Goal: Contribute content: Contribute content

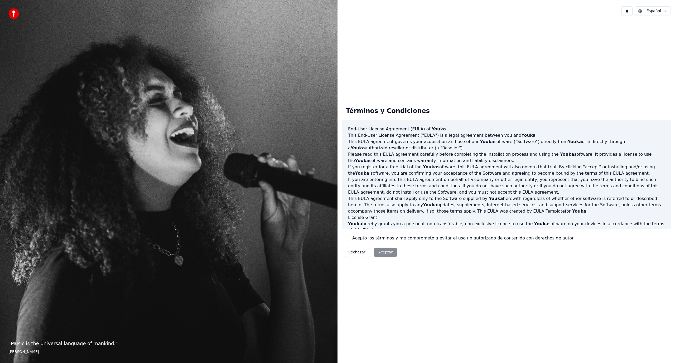
click at [348, 238] on button "Acepto los términos y me comprometo a evitar el uso no autorizado de contenido …" at bounding box center [348, 238] width 4 height 4
click at [386, 251] on button "Aceptar" at bounding box center [385, 252] width 23 height 9
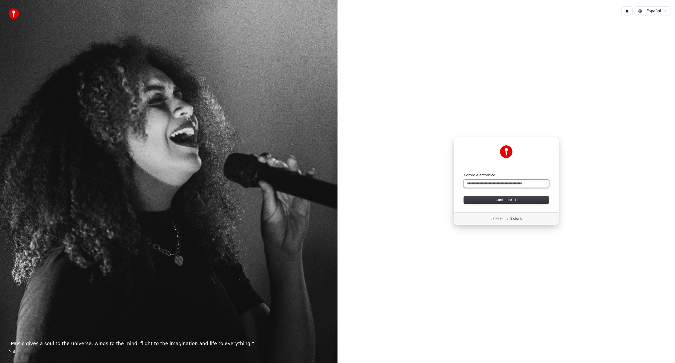
click at [488, 186] on input "Correo electrónico" at bounding box center [506, 184] width 85 height 8
click at [483, 200] on button "Continuar" at bounding box center [506, 200] width 85 height 8
type input "**********"
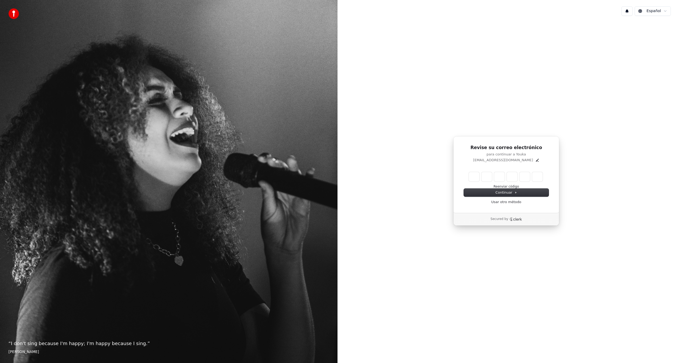
type input "*"
type input "**"
type input "*"
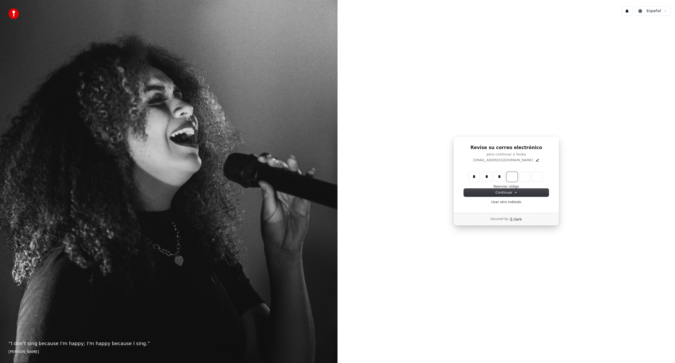
type input "***"
type input "*"
type input "****"
type input "*"
type input "******"
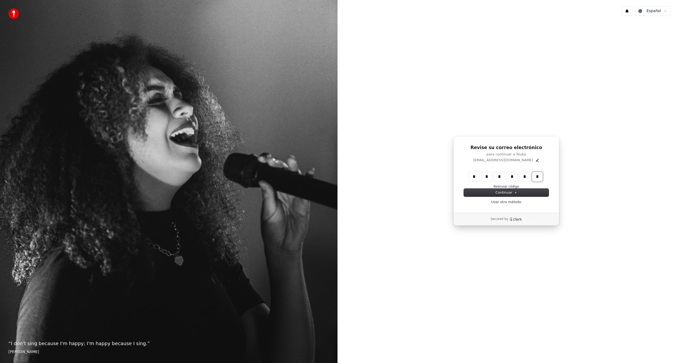
type input "*"
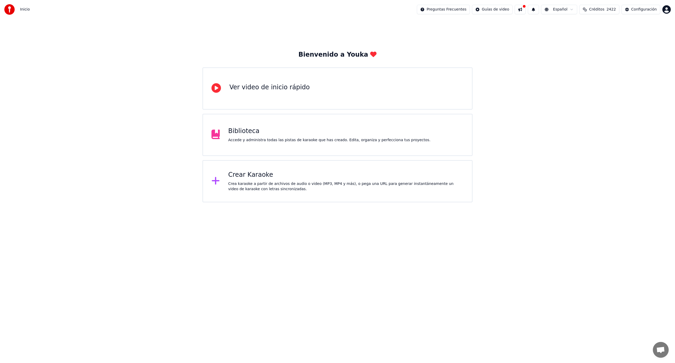
click at [283, 184] on div "Crea karaoke a partir de archivos de audio o video (MP3, MP4 y más), o pega una…" at bounding box center [345, 186] width 235 height 11
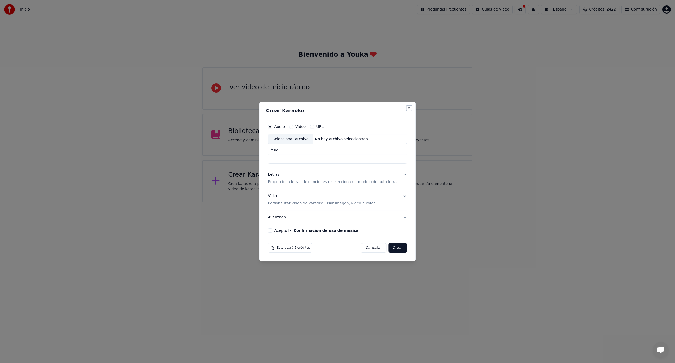
click at [407, 107] on button "Close" at bounding box center [409, 108] width 4 height 4
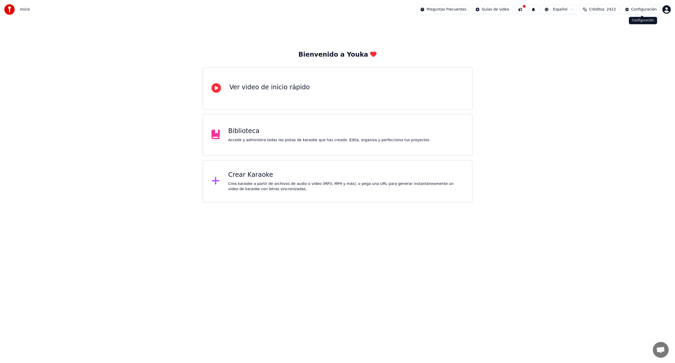
click at [637, 13] on button "Configuración" at bounding box center [640, 9] width 39 height 9
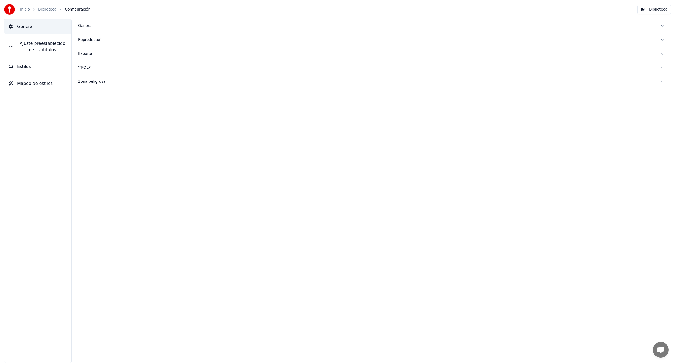
click at [37, 48] on span "Ajuste preestablecido de subtítulos" at bounding box center [43, 46] width 50 height 13
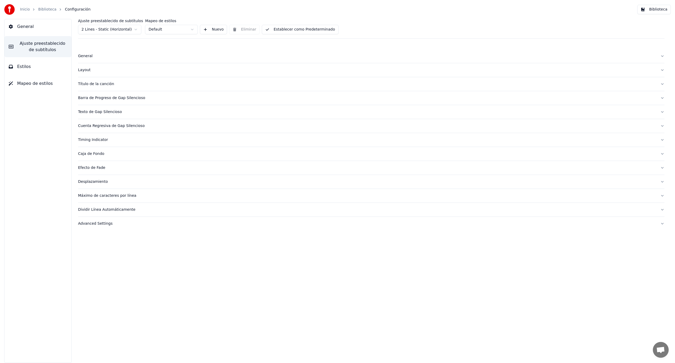
click at [39, 70] on button "Estilos" at bounding box center [37, 66] width 67 height 15
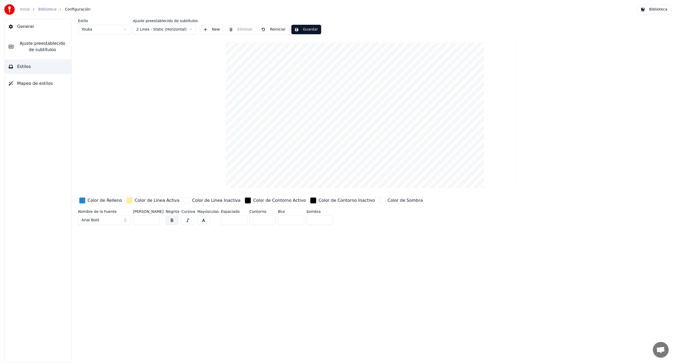
click at [37, 80] on button "Mapeo de estilos" at bounding box center [37, 83] width 67 height 15
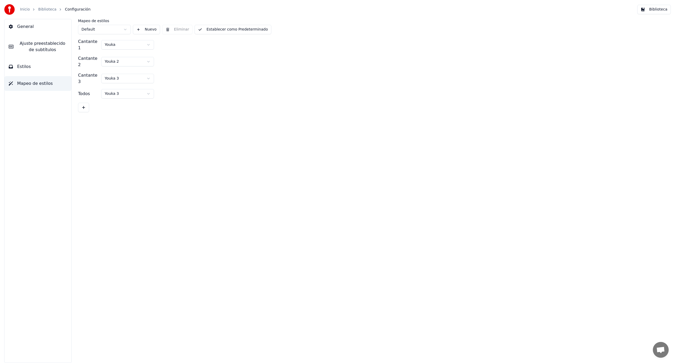
click at [37, 71] on button "Estilos" at bounding box center [37, 66] width 67 height 15
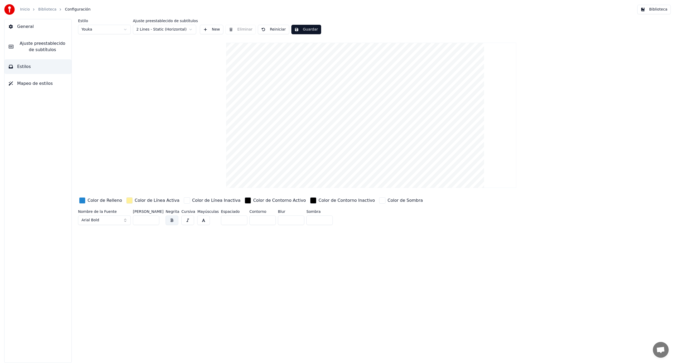
click at [38, 52] on span "Ajuste preestablecido de subtítulos" at bounding box center [43, 46] width 50 height 13
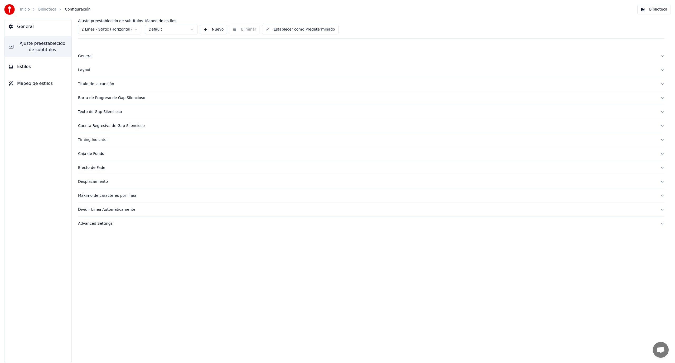
click at [41, 31] on button "General" at bounding box center [37, 26] width 67 height 15
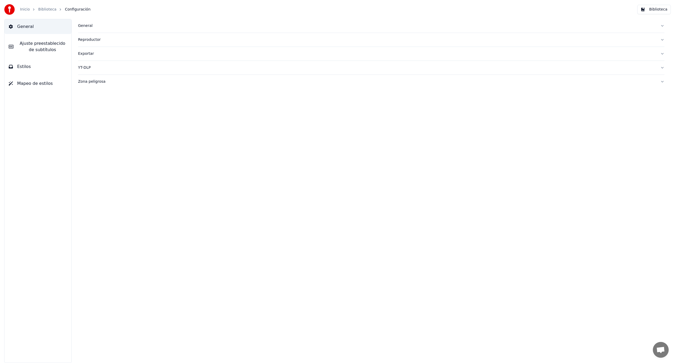
click at [40, 45] on span "Ajuste preestablecido de subtítulos" at bounding box center [43, 46] width 50 height 13
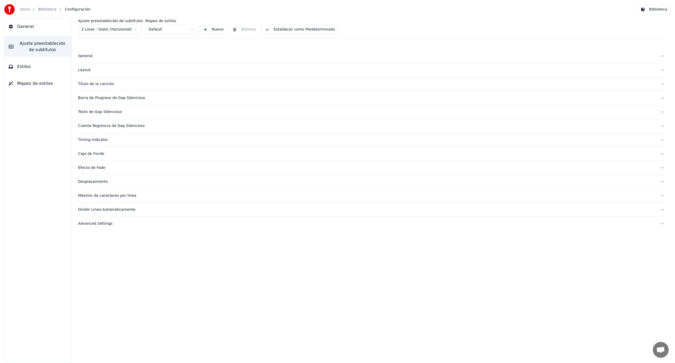
click at [40, 58] on div "General Ajuste preestablecido de subtítulos Estilos Mapeo de estilos" at bounding box center [37, 191] width 67 height 344
click at [46, 11] on link "Biblioteca" at bounding box center [47, 9] width 18 height 5
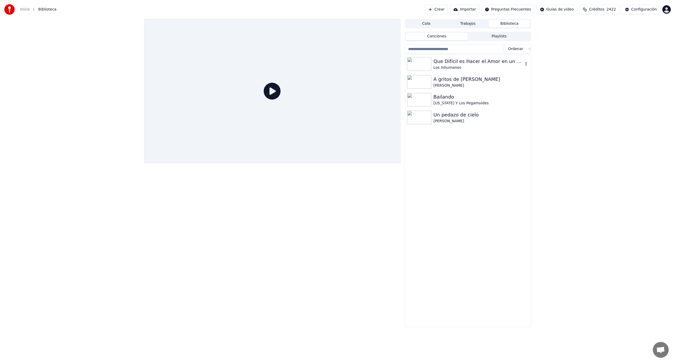
click at [418, 68] on img at bounding box center [419, 64] width 24 height 14
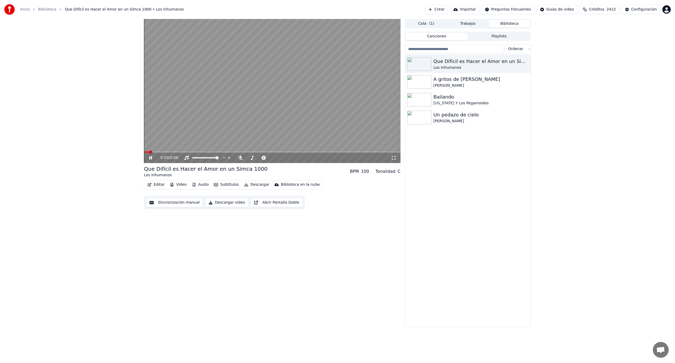
click at [149, 157] on icon at bounding box center [154, 158] width 12 height 4
click at [24, 8] on link "Inicio" at bounding box center [25, 9] width 10 height 5
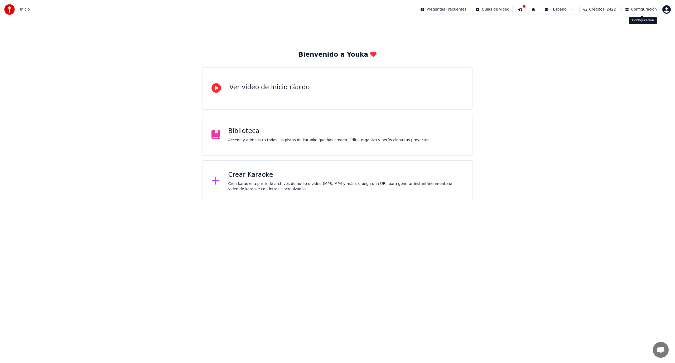
click at [646, 10] on div "Configuración" at bounding box center [644, 9] width 26 height 5
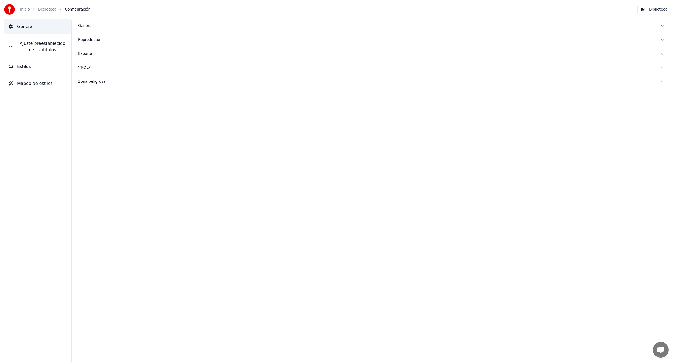
click at [35, 42] on span "Ajuste preestablecido de subtítulos" at bounding box center [43, 46] width 50 height 13
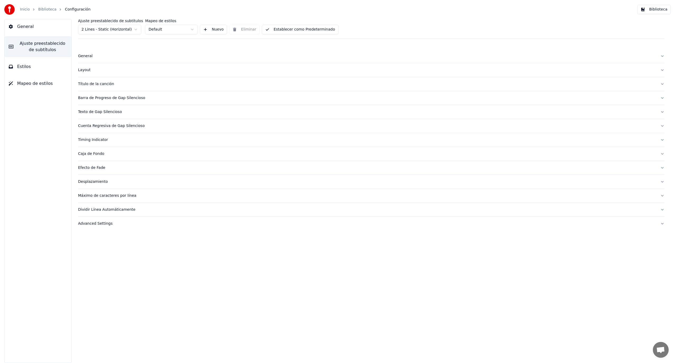
click at [28, 65] on span "Estilos" at bounding box center [24, 67] width 14 height 6
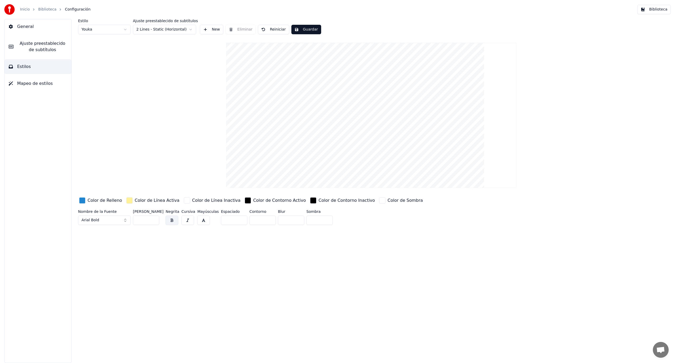
click at [122, 219] on button "Arial Bold" at bounding box center [104, 220] width 53 height 9
click at [113, 238] on div "Avant Garde Book BT" at bounding box center [108, 237] width 37 height 5
drag, startPoint x: 150, startPoint y: 220, endPoint x: 129, endPoint y: 216, distance: 20.8
click at [129, 216] on div "Nombre de la Fuente Avant Garde Book BT Tamaño de Fuente ** Negrita Cursiva May…" at bounding box center [314, 218] width 472 height 17
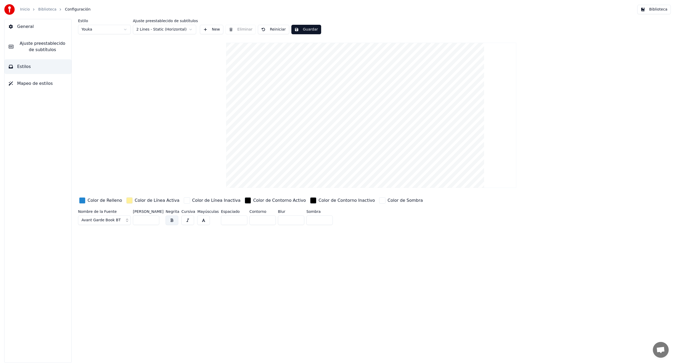
click at [172, 221] on button "button" at bounding box center [171, 220] width 13 height 9
click at [170, 221] on button "button" at bounding box center [171, 220] width 13 height 9
drag, startPoint x: 248, startPoint y: 217, endPoint x: 241, endPoint y: 216, distance: 7.3
click at [241, 216] on div "Nombre de la Fuente Avant Garde Book BT Tamaño de Fuente ** Negrita Cursiva May…" at bounding box center [314, 218] width 472 height 17
type input "*"
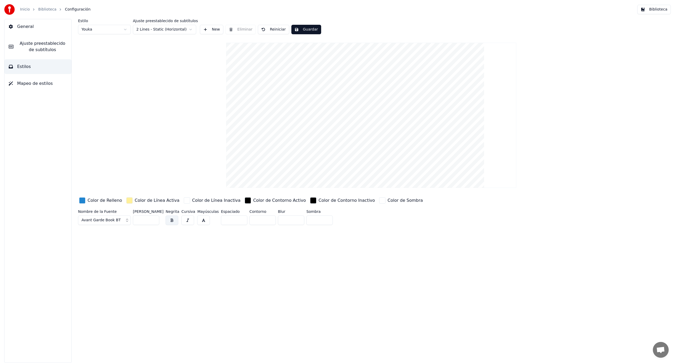
drag, startPoint x: 312, startPoint y: 222, endPoint x: 303, endPoint y: 220, distance: 9.1
click at [306, 220] on input "*" at bounding box center [319, 220] width 26 height 9
type input "*"
click at [379, 201] on div "button" at bounding box center [382, 200] width 6 height 6
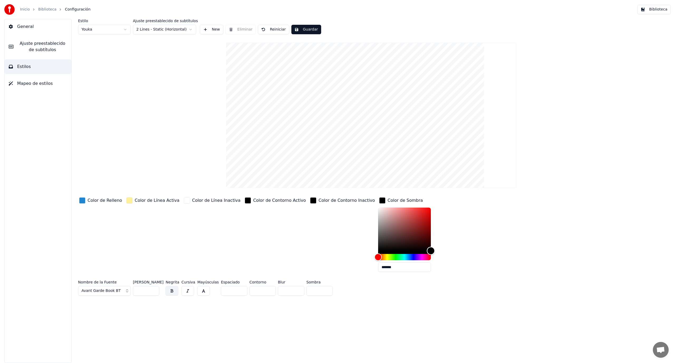
type input "*******"
drag, startPoint x: 429, startPoint y: 280, endPoint x: 417, endPoint y: 272, distance: 14.0
click at [417, 272] on div "Color de Relleno Color de Línea Activa Color de Línea Inactiva Color de Contorn…" at bounding box center [314, 236] width 472 height 80
click at [405, 296] on div "Nombre de la Fuente Avant Garde Book BT Tamaño de Fuente ** Negrita Cursiva May…" at bounding box center [314, 288] width 472 height 17
click at [387, 202] on div "Color de Sombra" at bounding box center [404, 200] width 35 height 6
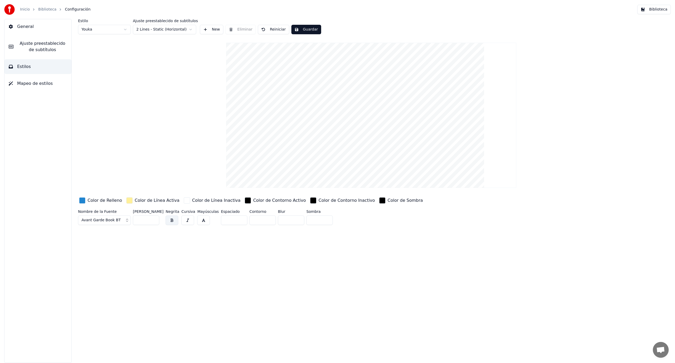
click at [147, 201] on div "Color de Línea Activa" at bounding box center [157, 200] width 45 height 6
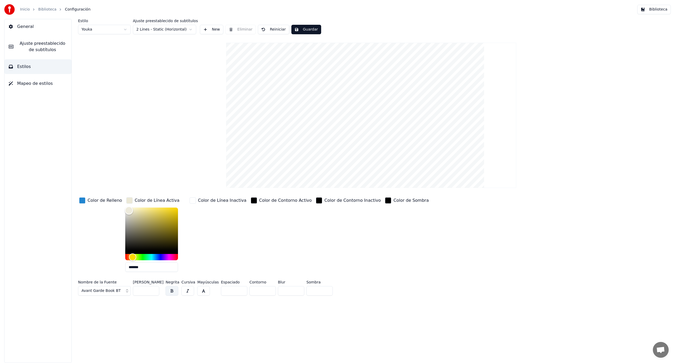
type input "*******"
drag, startPoint x: 142, startPoint y: 215, endPoint x: 113, endPoint y: 204, distance: 30.6
click at [113, 204] on div "Color de Relleno Color de Línea Activa ******* Color de Línea Inactiva Color de…" at bounding box center [314, 236] width 472 height 80
click at [105, 212] on div "Color de Relleno" at bounding box center [100, 236] width 45 height 80
click at [140, 202] on div "Color de Línea Activa" at bounding box center [157, 200] width 45 height 6
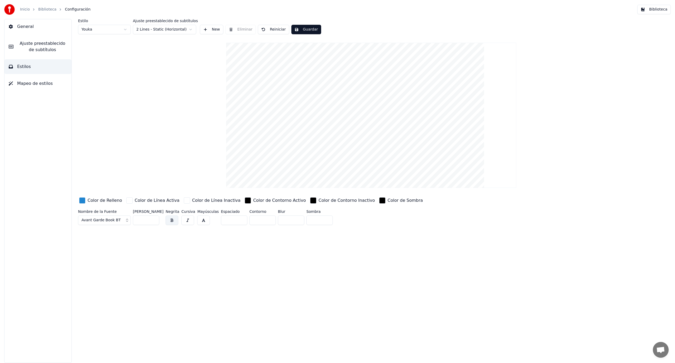
click at [42, 48] on span "Ajuste preestablecido de subtítulos" at bounding box center [43, 46] width 50 height 13
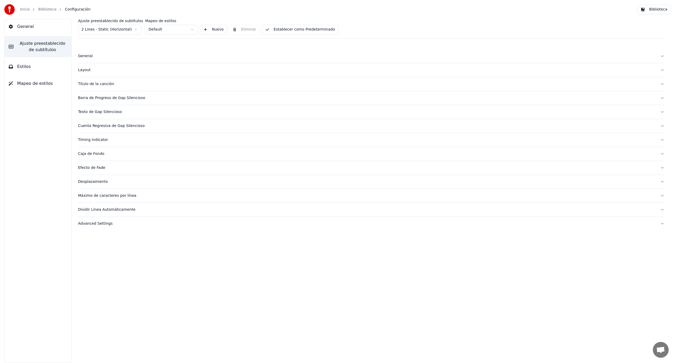
click at [70, 10] on span "Configuración" at bounding box center [78, 9] width 26 height 5
click at [49, 11] on link "Biblioteca" at bounding box center [47, 9] width 18 height 5
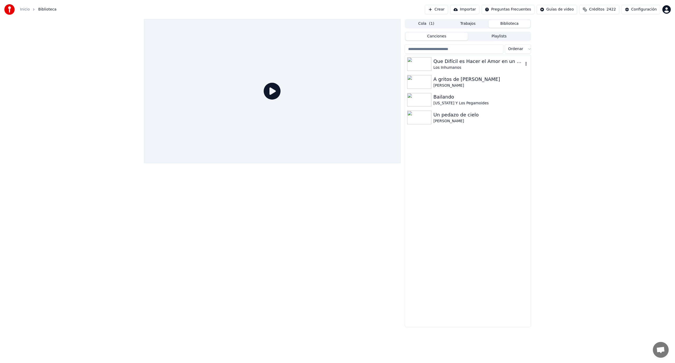
click at [410, 64] on img at bounding box center [419, 64] width 24 height 14
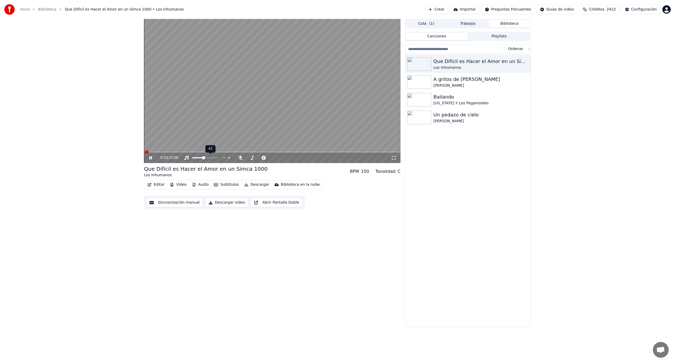
click at [203, 158] on span at bounding box center [197, 157] width 11 height 1
click at [164, 152] on span at bounding box center [272, 152] width 256 height 1
click at [172, 153] on div "0:15 / 3:06" at bounding box center [272, 158] width 256 height 11
click at [173, 152] on span at bounding box center [272, 152] width 256 height 1
click at [152, 158] on icon at bounding box center [150, 157] width 3 height 3
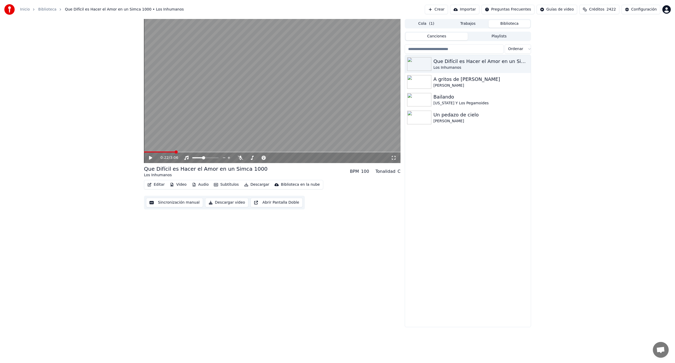
click at [45, 11] on link "Biblioteca" at bounding box center [47, 9] width 18 height 5
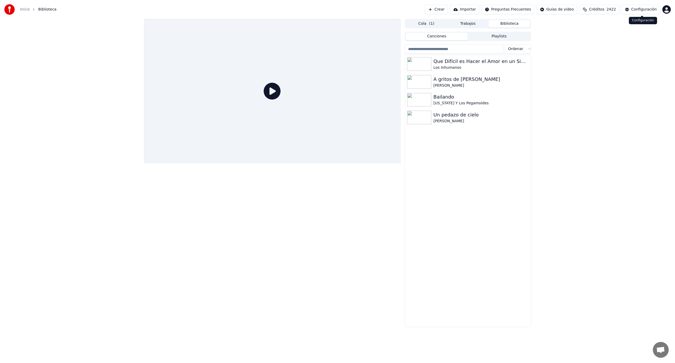
click at [646, 10] on div "Configuración" at bounding box center [644, 9] width 26 height 5
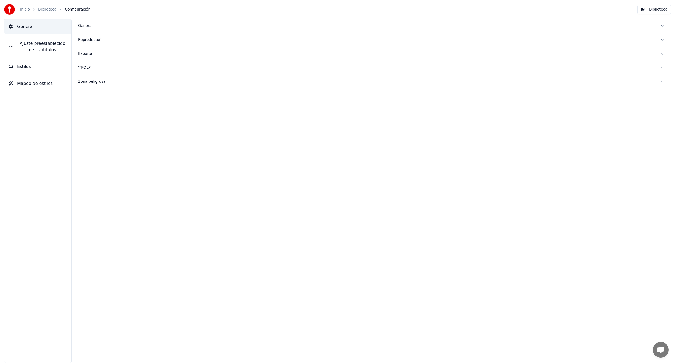
click at [34, 44] on span "Ajuste preestablecido de subtítulos" at bounding box center [43, 46] width 50 height 13
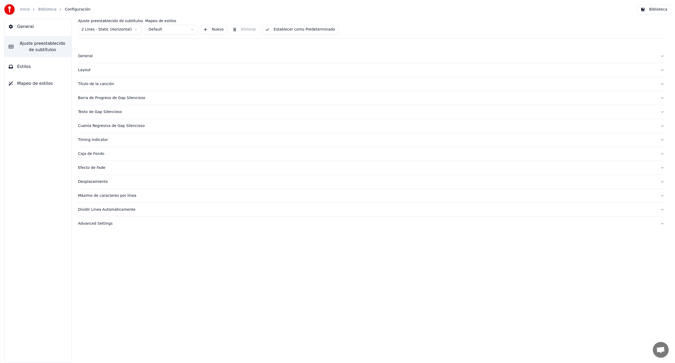
click at [39, 68] on button "Estilos" at bounding box center [37, 66] width 67 height 15
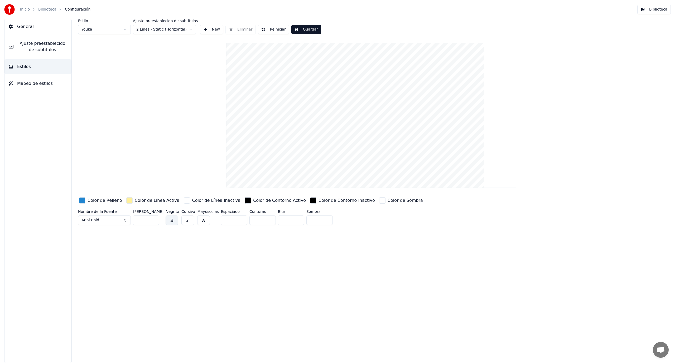
click at [125, 221] on button "Arial Bold" at bounding box center [104, 220] width 53 height 9
click at [114, 260] on div "Avant Garde Book BT" at bounding box center [104, 264] width 50 height 8
drag, startPoint x: 256, startPoint y: 221, endPoint x: 247, endPoint y: 219, distance: 9.6
click at [249, 219] on input "*" at bounding box center [262, 220] width 26 height 9
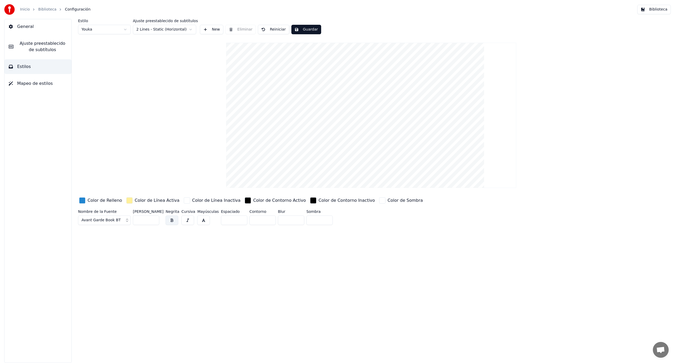
type input "*"
drag, startPoint x: 314, startPoint y: 218, endPoint x: 277, endPoint y: 218, distance: 36.1
click at [277, 218] on div "Nombre de la Fuente Avant Garde Book BT Tamaño de Fuente ** Negrita Cursiva May…" at bounding box center [314, 218] width 472 height 17
type input "*"
click at [379, 200] on div "button" at bounding box center [382, 200] width 6 height 6
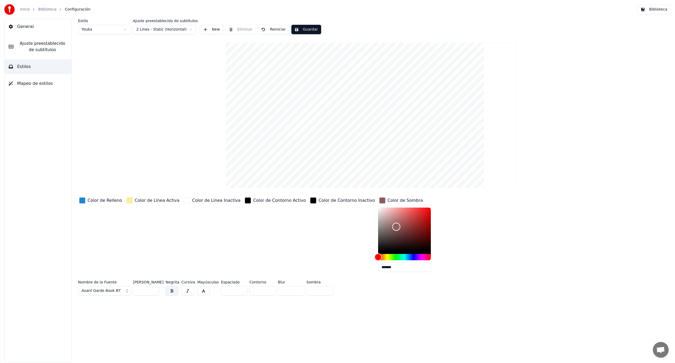
type input "*******"
drag, startPoint x: 365, startPoint y: 224, endPoint x: 410, endPoint y: 262, distance: 59.3
click at [410, 262] on div "*******" at bounding box center [408, 241] width 61 height 66
click at [387, 199] on div "Color de Sombra" at bounding box center [404, 200] width 35 height 6
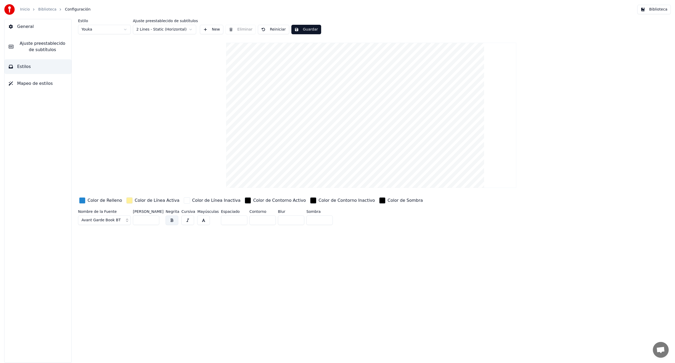
click at [126, 200] on div "button" at bounding box center [129, 200] width 6 height 6
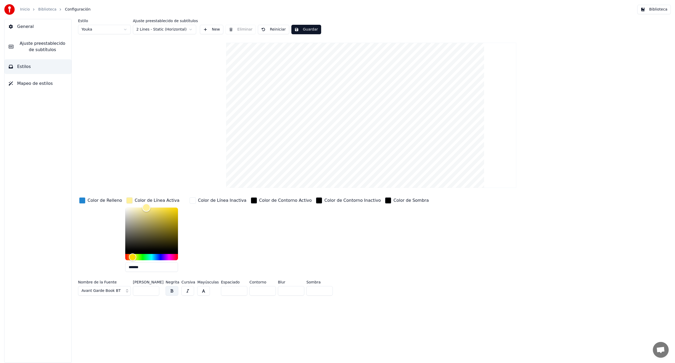
type input "*******"
drag, startPoint x: 140, startPoint y: 226, endPoint x: 105, endPoint y: 193, distance: 48.5
click at [105, 193] on div "Estilo Youka Ajuste preestablecido de subtítulos 2 Lines - Static (Horizontal) …" at bounding box center [371, 158] width 586 height 279
click at [143, 202] on div "Color de Línea Activa" at bounding box center [157, 200] width 45 height 6
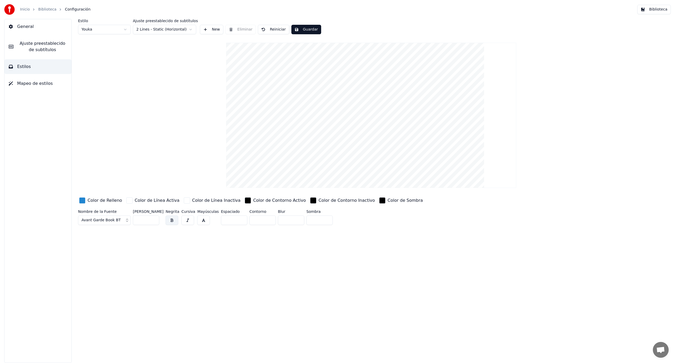
click at [301, 29] on button "Guardar" at bounding box center [306, 29] width 30 height 9
click at [300, 29] on button "Hecho" at bounding box center [304, 29] width 26 height 9
click at [299, 30] on button "Guardar" at bounding box center [306, 29] width 30 height 9
click at [42, 41] on span "Ajuste preestablecido de subtítulos" at bounding box center [43, 46] width 50 height 13
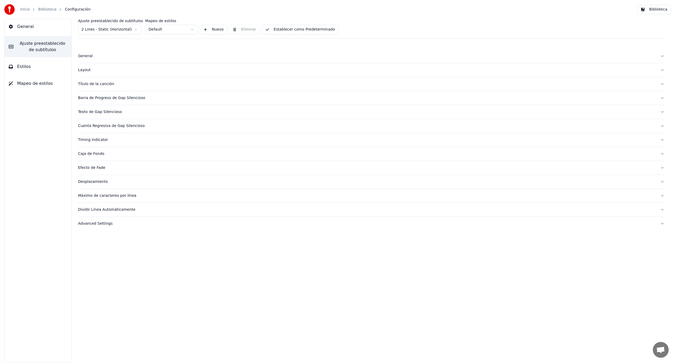
click at [87, 59] on button "General" at bounding box center [371, 56] width 586 height 14
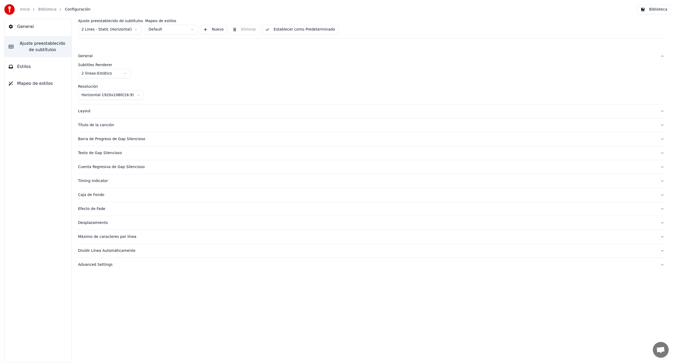
click at [87, 58] on div "General" at bounding box center [367, 55] width 578 height 5
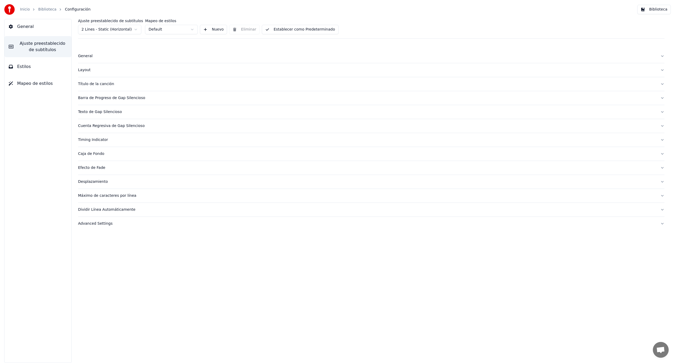
click at [104, 96] on div "Barra de Progreso de Gap Silencioso" at bounding box center [367, 97] width 578 height 5
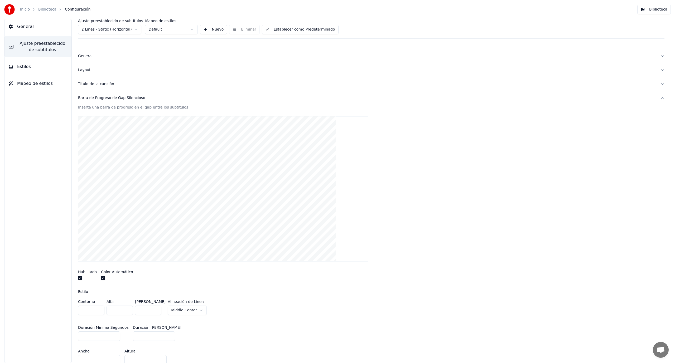
click at [80, 270] on label "Habilitado" at bounding box center [87, 272] width 19 height 4
click at [79, 277] on button "button" at bounding box center [80, 278] width 4 height 4
click at [102, 279] on button "button" at bounding box center [103, 278] width 4 height 4
click at [93, 99] on div "Barra de Progreso de Gap Silencioso" at bounding box center [367, 97] width 578 height 5
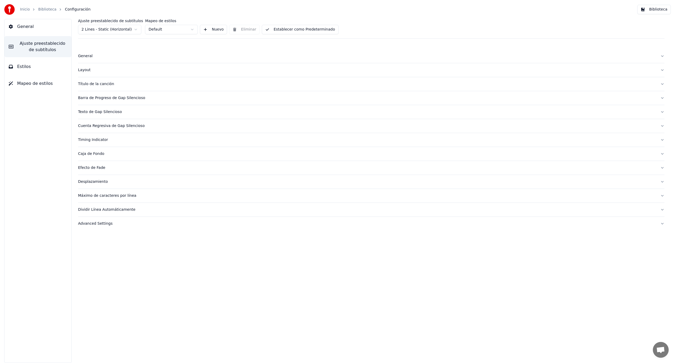
click at [88, 126] on div "Cuenta Regresiva de Gap Silencioso" at bounding box center [367, 125] width 578 height 5
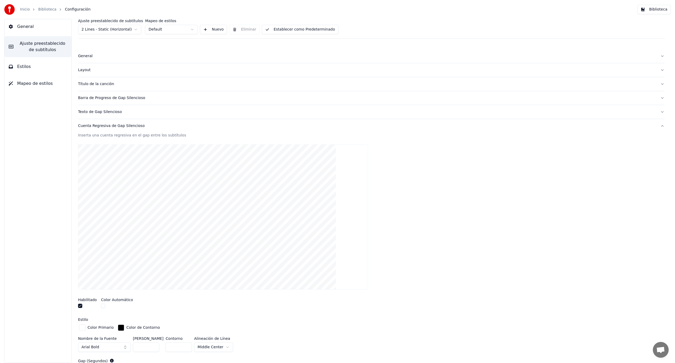
click at [80, 308] on button "button" at bounding box center [80, 306] width 4 height 4
click at [89, 131] on button "Cuenta Regresiva de Gap Silencioso" at bounding box center [371, 126] width 586 height 14
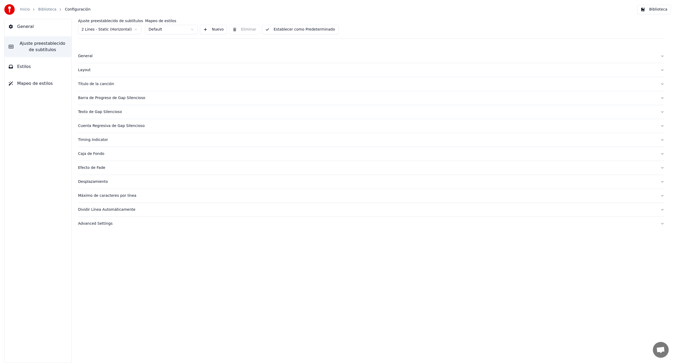
click at [91, 142] on div "Timing Indicator" at bounding box center [367, 139] width 578 height 5
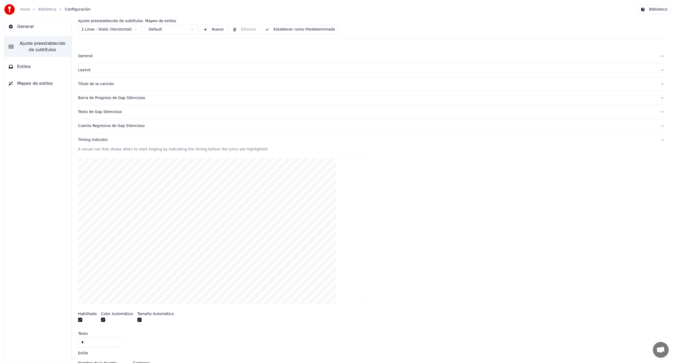
click at [80, 320] on button "button" at bounding box center [80, 320] width 4 height 4
click at [98, 138] on div "Timing Indicator" at bounding box center [367, 139] width 578 height 5
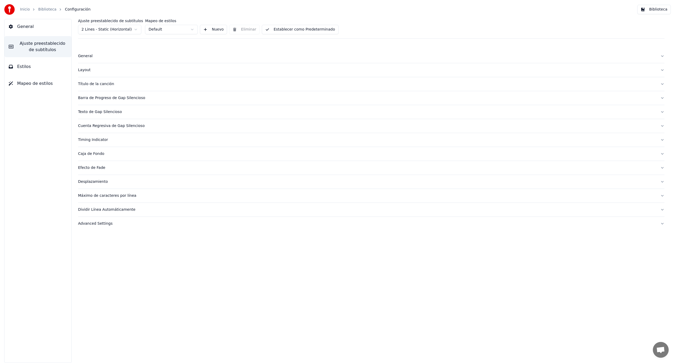
click at [89, 165] on div "Efecto de Fade" at bounding box center [367, 167] width 578 height 5
click at [90, 142] on div "Timing Indicator" at bounding box center [367, 139] width 578 height 5
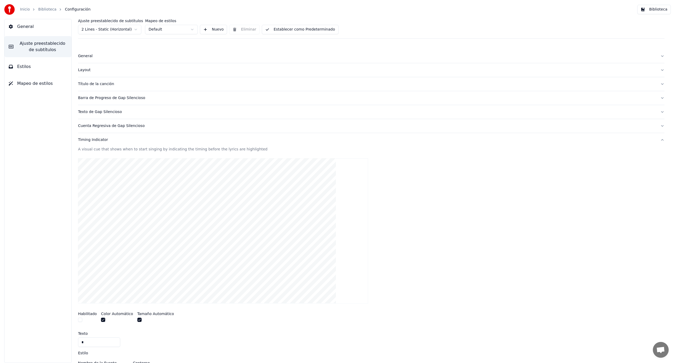
click at [90, 141] on div "Timing Indicator" at bounding box center [367, 139] width 578 height 5
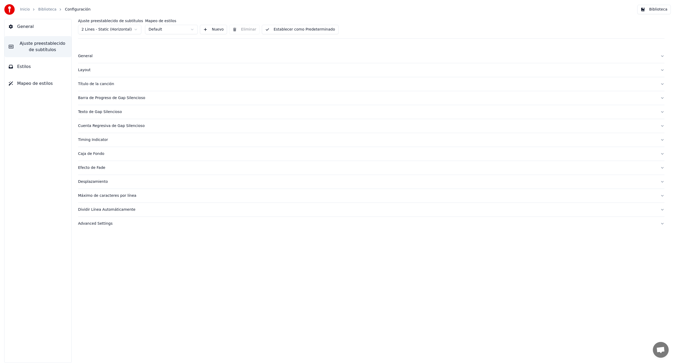
click at [49, 8] on link "Biblioteca" at bounding box center [47, 9] width 18 height 5
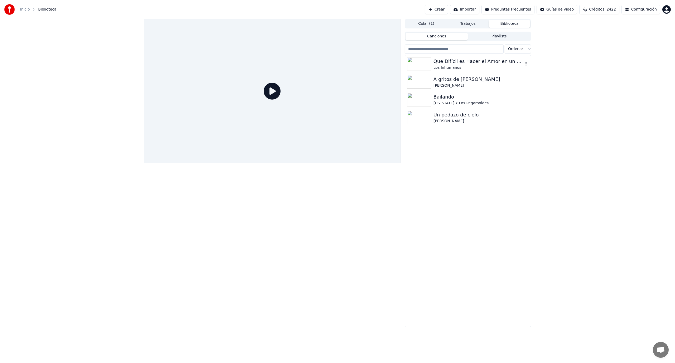
click at [424, 66] on img at bounding box center [419, 64] width 24 height 14
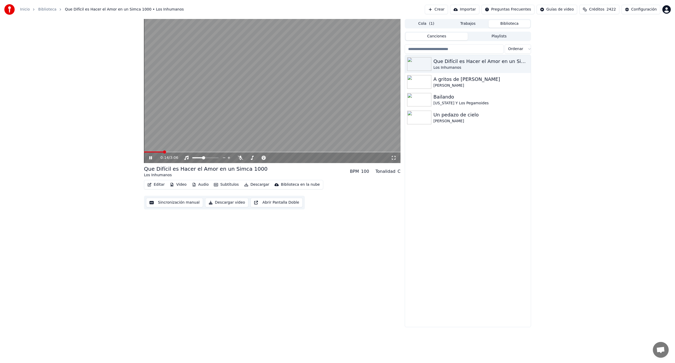
click at [164, 152] on span at bounding box center [272, 152] width 256 height 1
click at [170, 152] on span at bounding box center [272, 152] width 256 height 1
click at [182, 152] on span at bounding box center [272, 152] width 256 height 1
click at [196, 150] on video at bounding box center [272, 91] width 256 height 144
click at [198, 153] on div "0:28 / 3:06" at bounding box center [272, 158] width 256 height 11
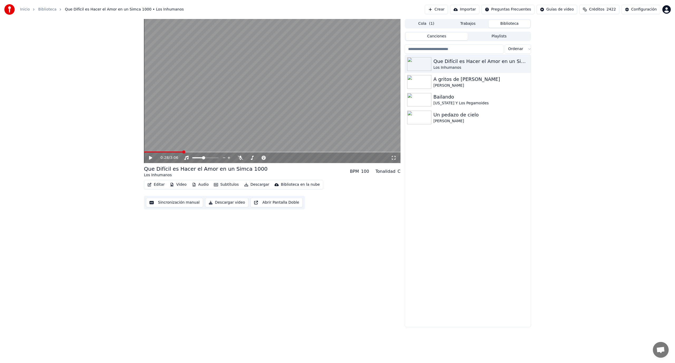
click at [153, 159] on icon at bounding box center [154, 158] width 12 height 4
click at [151, 157] on icon at bounding box center [150, 157] width 3 height 3
click at [40, 9] on link "Biblioteca" at bounding box center [47, 9] width 18 height 5
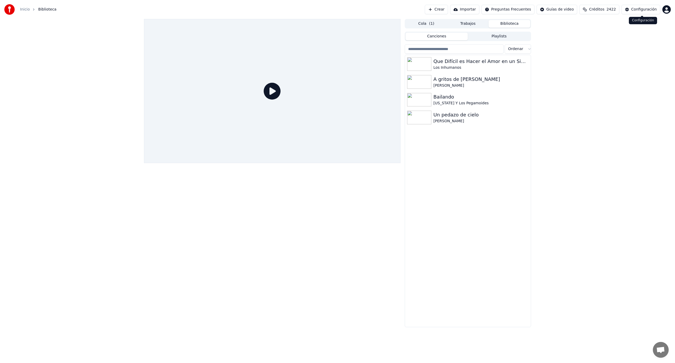
click at [631, 7] on button "Configuración" at bounding box center [640, 9] width 39 height 9
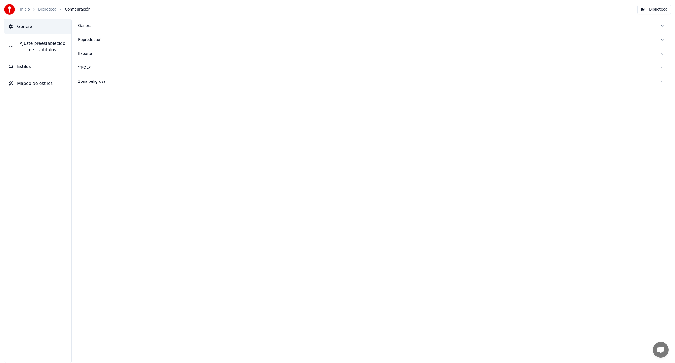
click at [43, 44] on span "Ajuste preestablecido de subtítulos" at bounding box center [43, 46] width 50 height 13
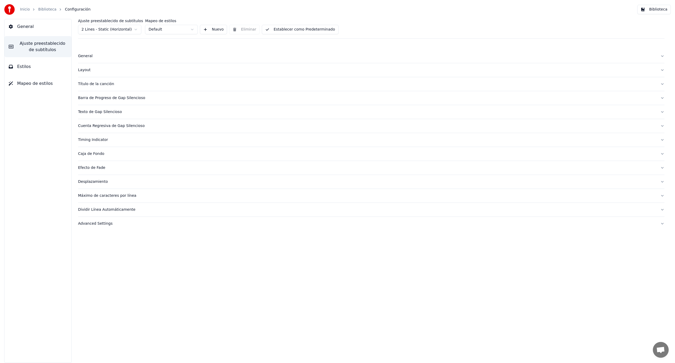
click at [88, 57] on div "General" at bounding box center [367, 55] width 578 height 5
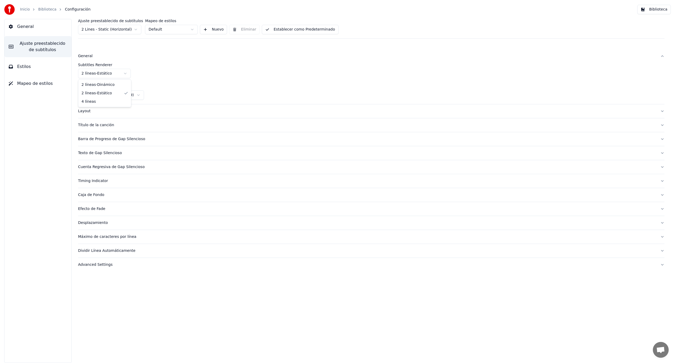
click at [112, 76] on html "Inicio Biblioteca Configuración Biblioteca General Ajuste preestablecido de sub…" at bounding box center [337, 181] width 675 height 363
click at [91, 85] on label "Resolución" at bounding box center [371, 87] width 586 height 4
click at [84, 61] on button "General" at bounding box center [371, 56] width 586 height 14
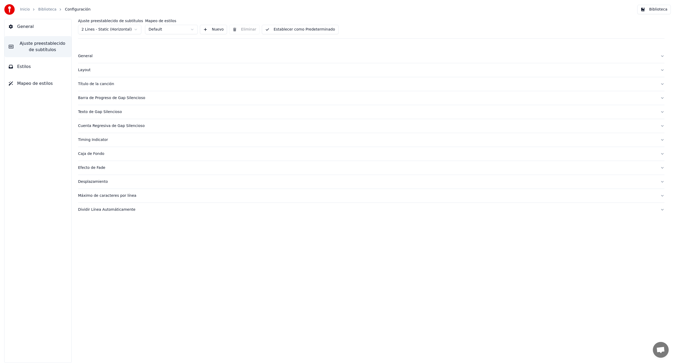
click at [87, 72] on div "Layout" at bounding box center [367, 69] width 578 height 5
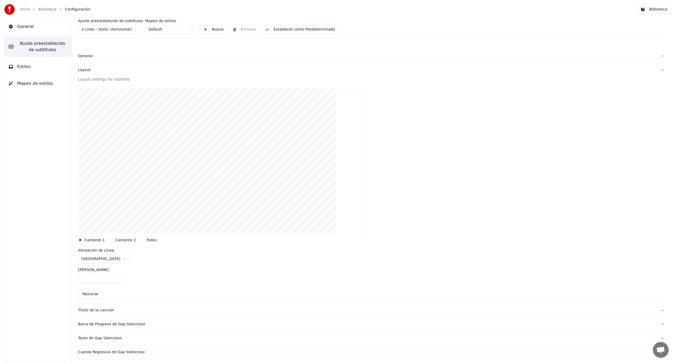
click at [90, 71] on div "Layout" at bounding box center [367, 69] width 578 height 5
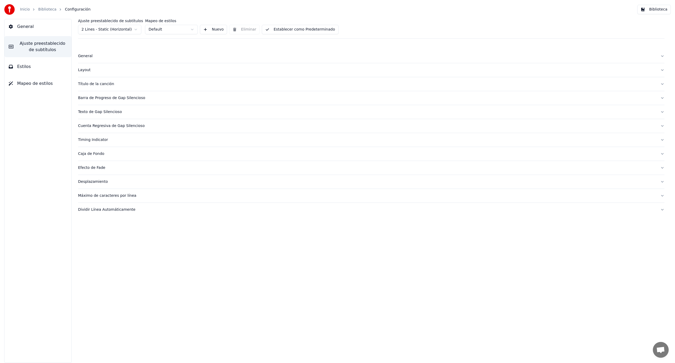
click at [87, 98] on div "Barra de Progreso de Gap Silencioso" at bounding box center [367, 97] width 578 height 5
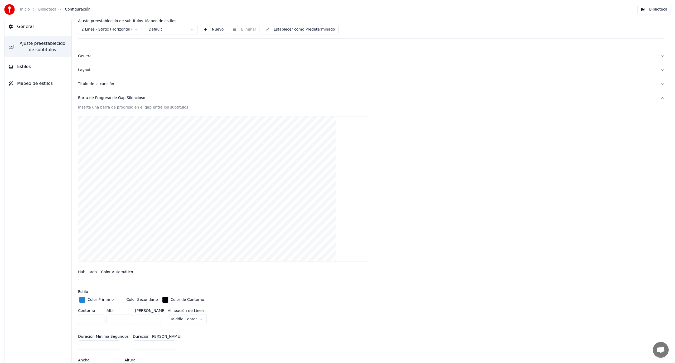
click at [94, 99] on div "Barra de Progreso de Gap Silencioso" at bounding box center [367, 97] width 578 height 5
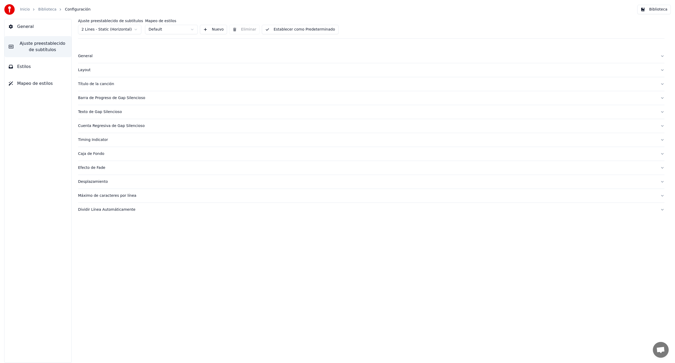
click at [91, 166] on div "Efecto de Fade" at bounding box center [367, 167] width 578 height 5
click at [98, 182] on div "Desplazamiento" at bounding box center [367, 181] width 578 height 5
click at [84, 201] on label "Habilitado" at bounding box center [87, 202] width 19 height 4
click at [88, 181] on div "Desplazamiento" at bounding box center [367, 181] width 578 height 5
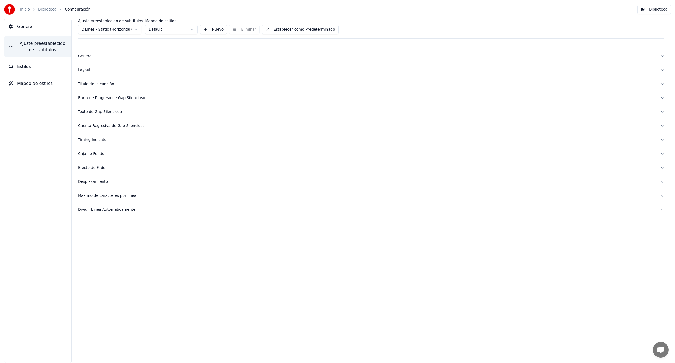
click at [109, 193] on button "Máximo de caracteres por línea" at bounding box center [371, 196] width 586 height 14
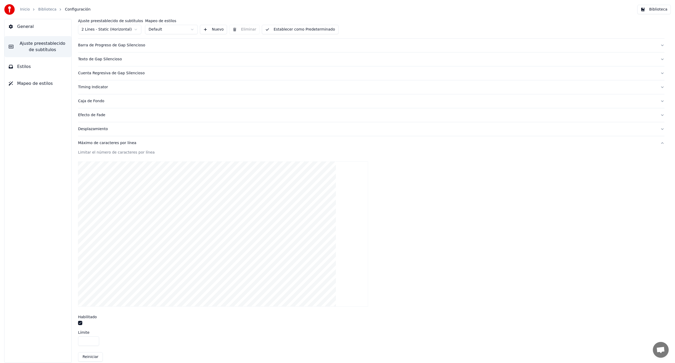
drag, startPoint x: 89, startPoint y: 342, endPoint x: 71, endPoint y: 342, distance: 17.9
click at [71, 342] on div "Ajuste preestablecido de subtítulos 2 Lines - Static (Horizontal) Mapeo de esti…" at bounding box center [370, 191] width 607 height 344
type input "**"
click at [91, 145] on div "Máximo de caracteres por línea" at bounding box center [367, 142] width 578 height 5
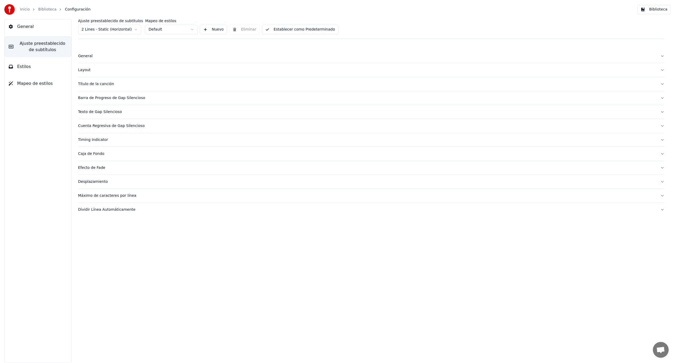
click at [106, 210] on div "Dividir Línea Automáticamente" at bounding box center [367, 209] width 578 height 5
click at [80, 237] on button "button" at bounding box center [80, 236] width 4 height 4
click at [45, 13] on div "Inicio Biblioteca Configuración" at bounding box center [47, 9] width 86 height 11
click at [46, 11] on link "Biblioteca" at bounding box center [47, 9] width 18 height 5
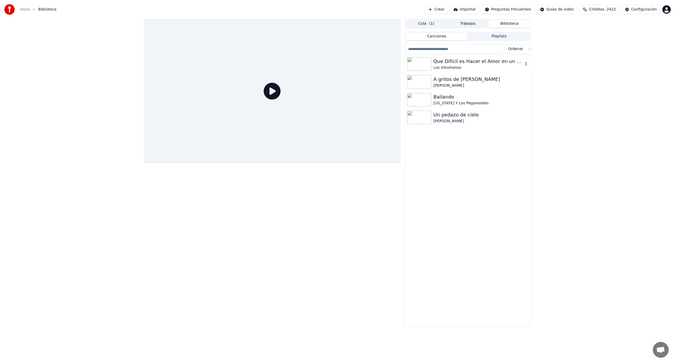
click at [469, 64] on div "Que Difícil es Hacer el Amor en un Simca 1000" at bounding box center [478, 61] width 90 height 7
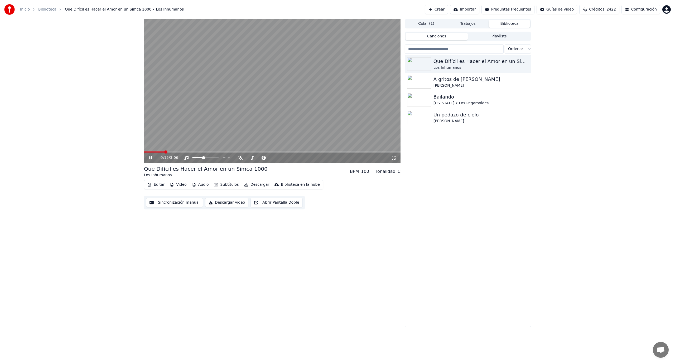
click at [164, 152] on span at bounding box center [272, 152] width 256 height 1
click at [175, 152] on span at bounding box center [272, 152] width 256 height 1
click at [199, 151] on video at bounding box center [272, 91] width 256 height 144
click at [201, 152] on span at bounding box center [272, 152] width 256 height 1
click at [207, 151] on video at bounding box center [272, 91] width 256 height 144
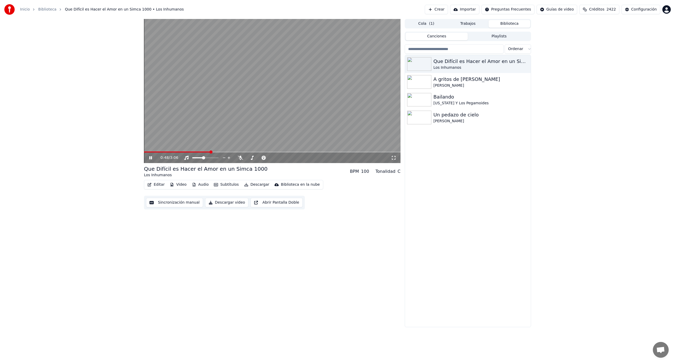
click at [210, 152] on span at bounding box center [272, 152] width 256 height 1
click at [241, 153] on span at bounding box center [272, 152] width 256 height 1
click at [152, 158] on icon at bounding box center [150, 157] width 3 height 3
click at [448, 9] on button "Crear" at bounding box center [436, 9] width 23 height 9
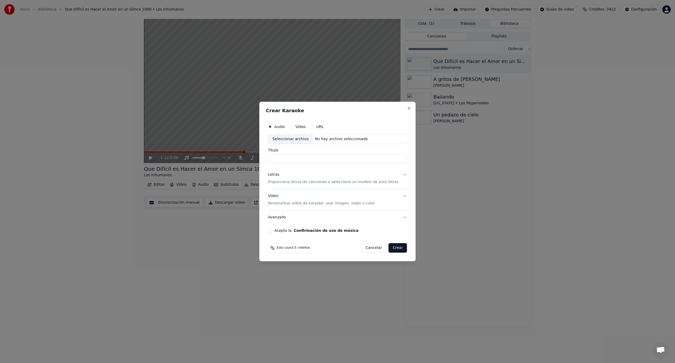
click at [290, 140] on div "Seleccionar archivo" at bounding box center [290, 138] width 45 height 9
type input "**********"
click at [284, 183] on p "Proporciona letras de canciones o selecciona un modelo de auto letras" at bounding box center [333, 181] width 130 height 5
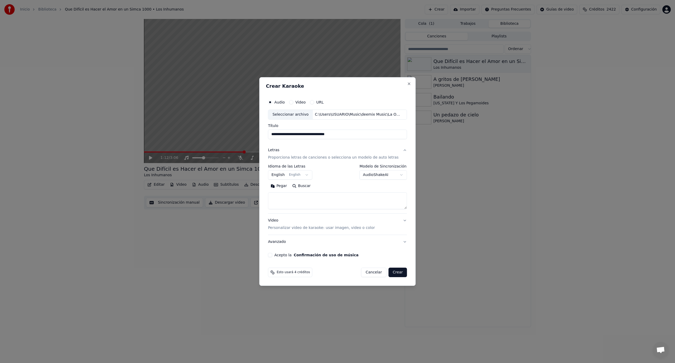
click at [284, 186] on button "Pegar" at bounding box center [279, 186] width 22 height 8
type textarea "**********"
click at [272, 255] on button "Acepto la Confirmación de uso de música" at bounding box center [270, 255] width 4 height 4
click at [397, 273] on button "Crear" at bounding box center [397, 272] width 18 height 9
select select "**"
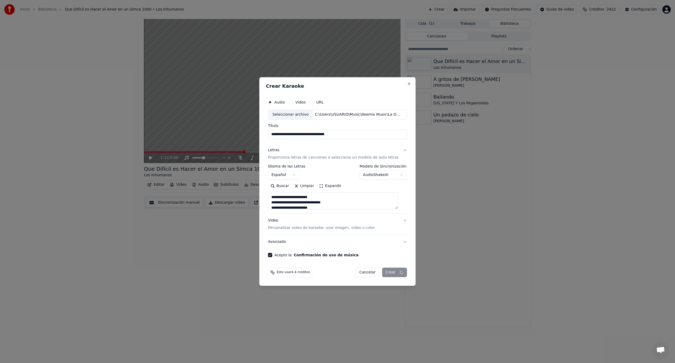
type textarea "**********"
select select
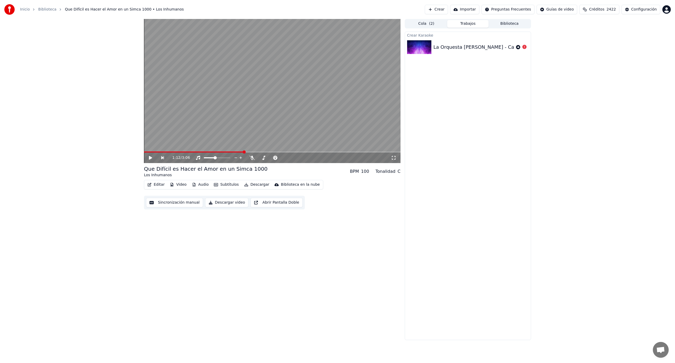
click at [448, 10] on button "Crear" at bounding box center [436, 9] width 23 height 9
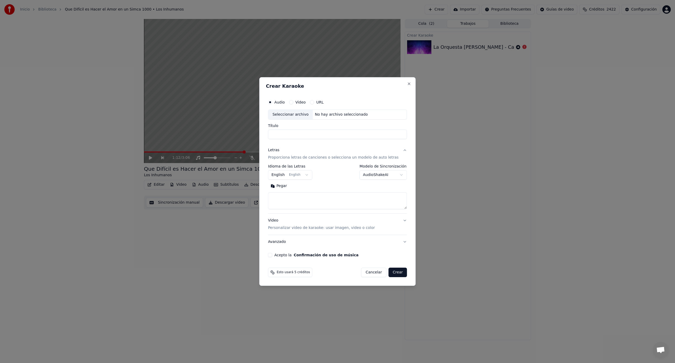
click at [303, 112] on div "Seleccionar archivo" at bounding box center [290, 114] width 45 height 9
type input "**********"
click at [290, 197] on textarea at bounding box center [337, 200] width 139 height 17
click at [283, 183] on button "Pegar" at bounding box center [279, 186] width 22 height 8
type textarea "**********"
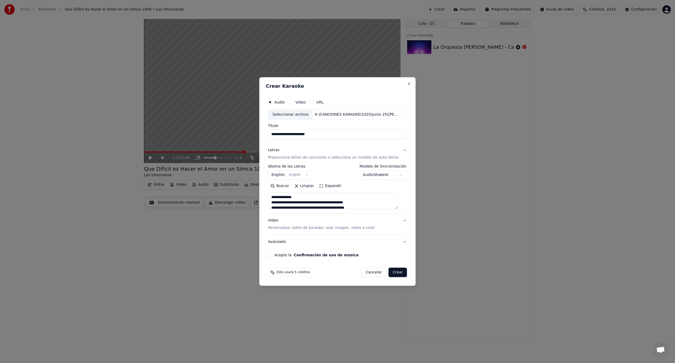
click at [276, 255] on div "Acepto la Confirmación de uso de música" at bounding box center [337, 255] width 139 height 4
click at [272, 255] on button "Acepto la Confirmación de uso de música" at bounding box center [270, 255] width 4 height 4
click at [393, 274] on button "Crear" at bounding box center [397, 272] width 18 height 9
select select "**"
type textarea "**********"
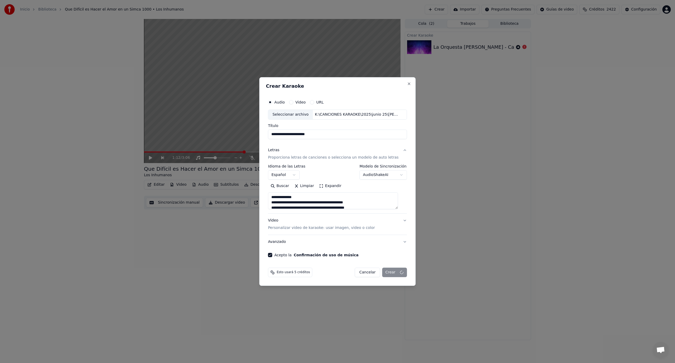
select select
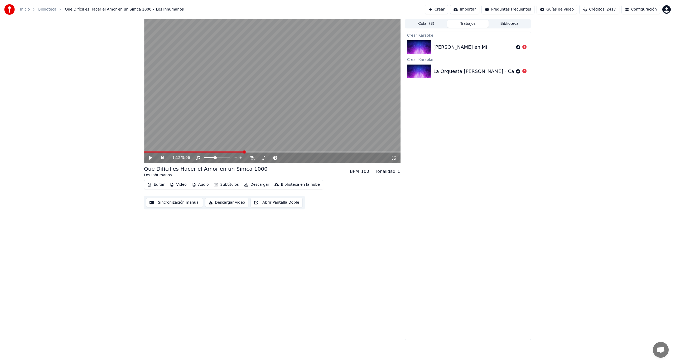
click at [444, 64] on div "La Orquesta Mondragón - Caperucita feroz" at bounding box center [468, 71] width 126 height 18
click at [442, 68] on div "La Orquesta Mondragón - Caperucita feroz" at bounding box center [503, 71] width 141 height 7
click at [414, 91] on div "Crear Karaoke Nicky Jam - Piensas en Mí Crear Karaoke La Orquesta Mondragón - C…" at bounding box center [468, 186] width 126 height 309
click at [448, 9] on button "Crear" at bounding box center [436, 9] width 23 height 9
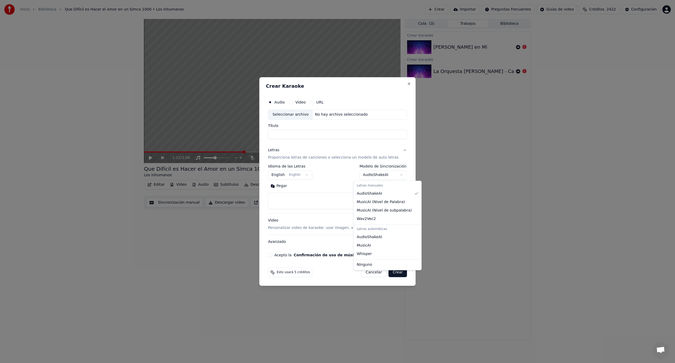
click at [396, 174] on body "**********" at bounding box center [337, 181] width 675 height 363
select select "**********"
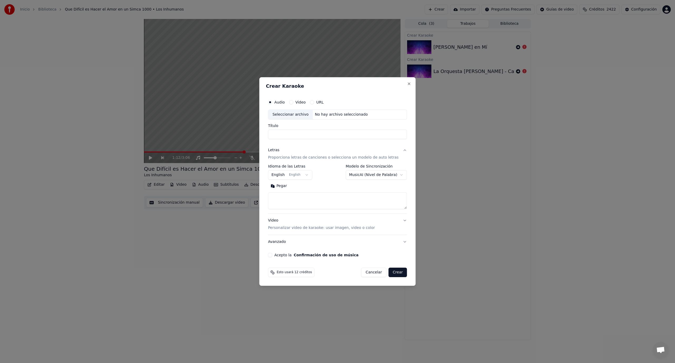
click at [288, 137] on input "Título" at bounding box center [337, 134] width 139 height 9
click at [290, 116] on div "Seleccionar archivo" at bounding box center [290, 114] width 45 height 9
type input "**********"
click at [281, 186] on button "Pegar" at bounding box center [279, 186] width 22 height 8
type textarea "**********"
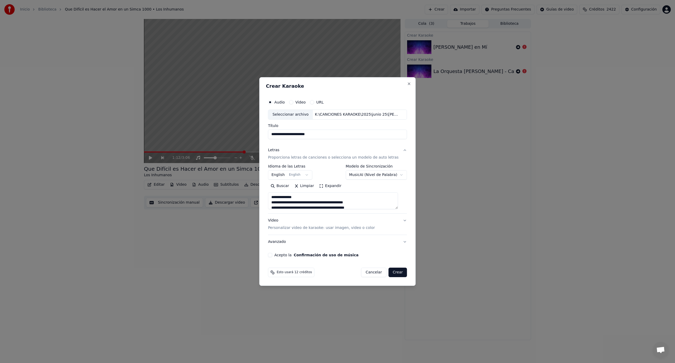
click at [272, 255] on button "Acepto la Confirmación de uso de música" at bounding box center [270, 255] width 4 height 4
click at [391, 275] on button "Crear" at bounding box center [397, 272] width 18 height 9
select select "**"
type textarea "**********"
select select "**********"
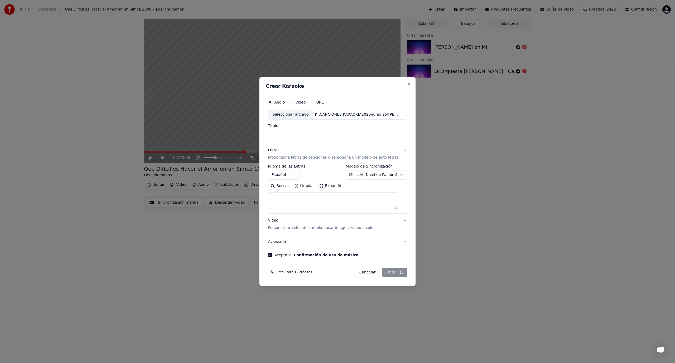
select select
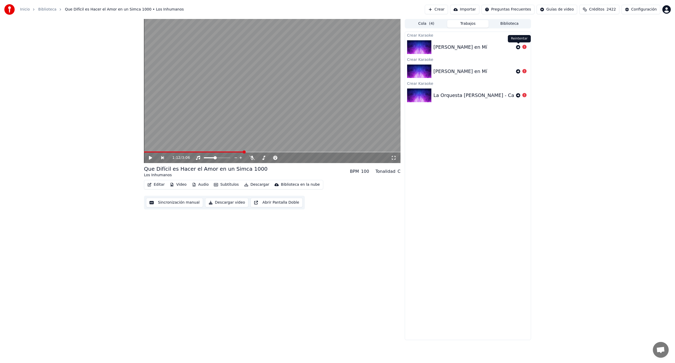
click at [517, 49] on icon at bounding box center [518, 47] width 4 height 4
